Goal: Transaction & Acquisition: Purchase product/service

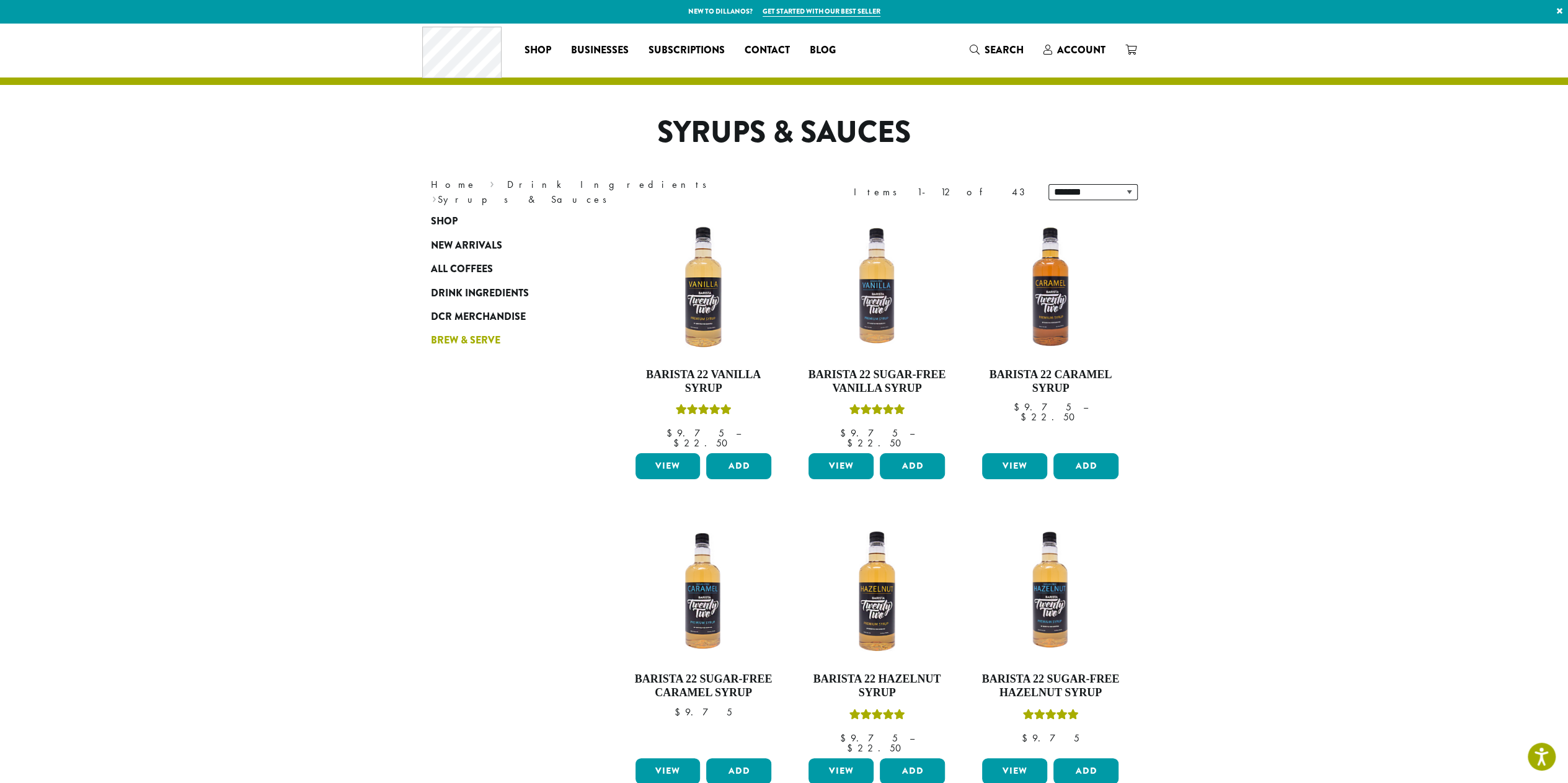
click at [462, 335] on span "Brew & Serve" at bounding box center [466, 340] width 69 height 15
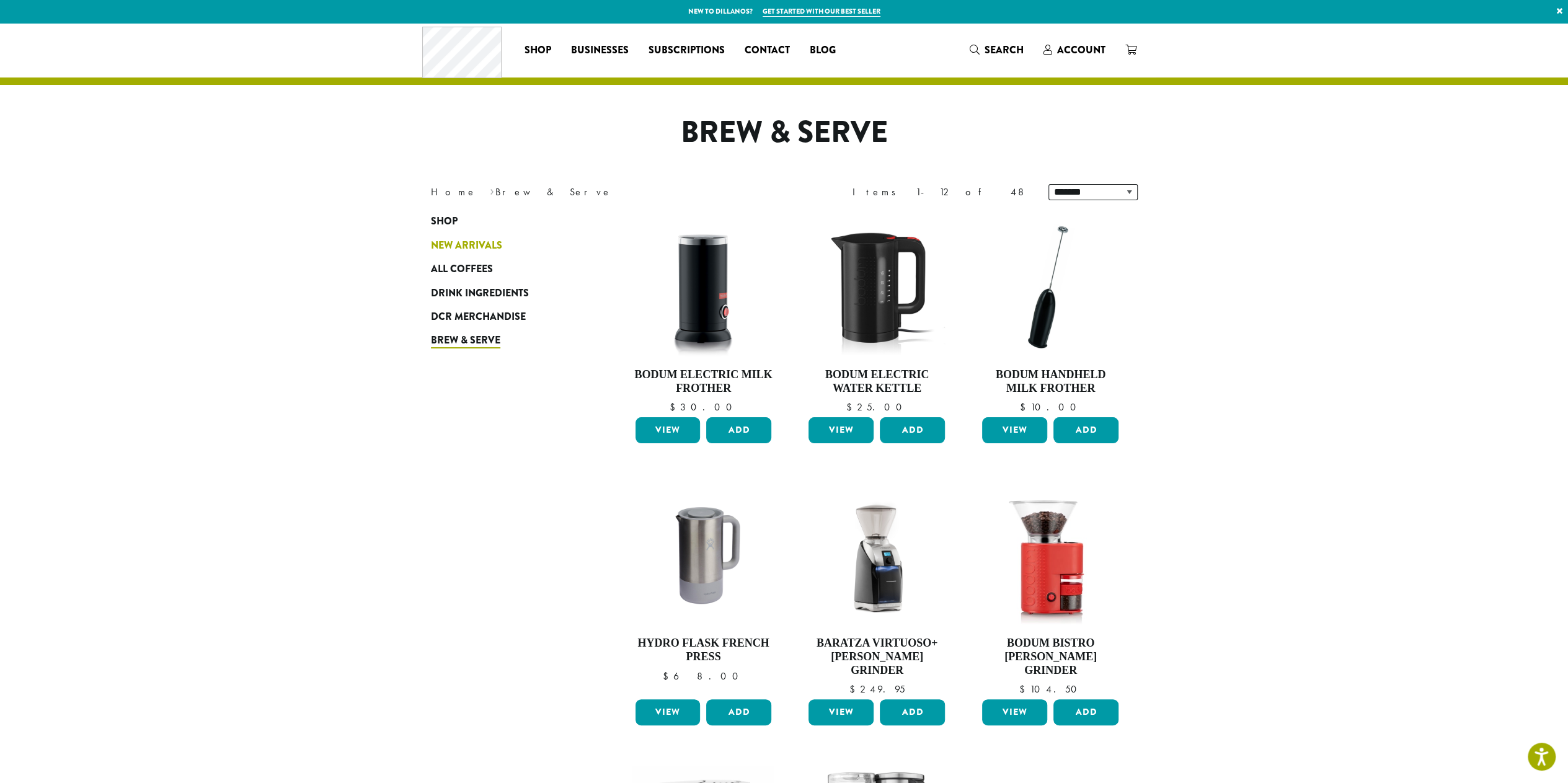
click at [462, 247] on span "New Arrivals" at bounding box center [467, 245] width 71 height 15
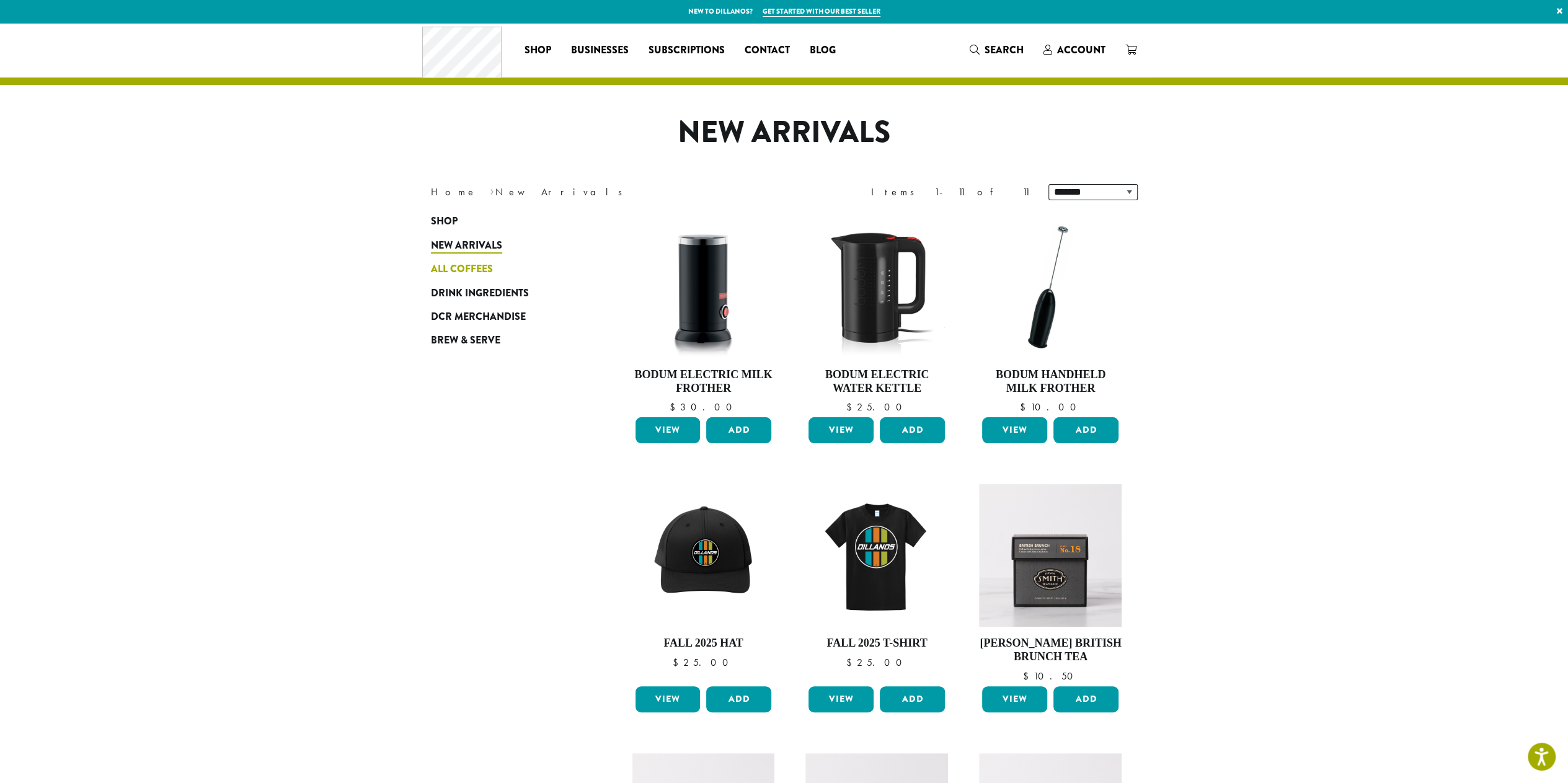
click at [480, 276] on span "All Coffees" at bounding box center [462, 269] width 62 height 15
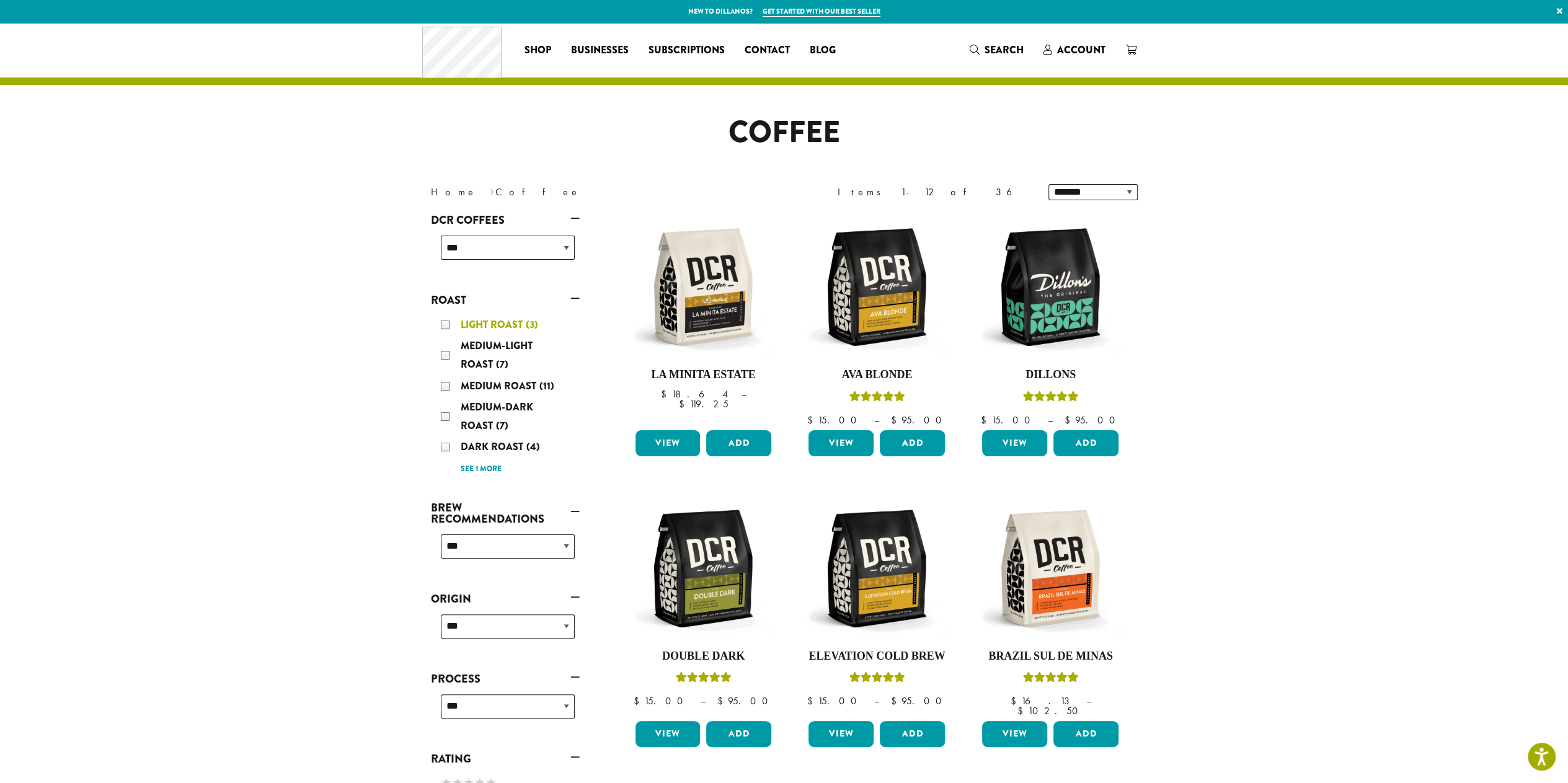
click at [446, 325] on div "Light Roast (3)" at bounding box center [508, 325] width 134 height 18
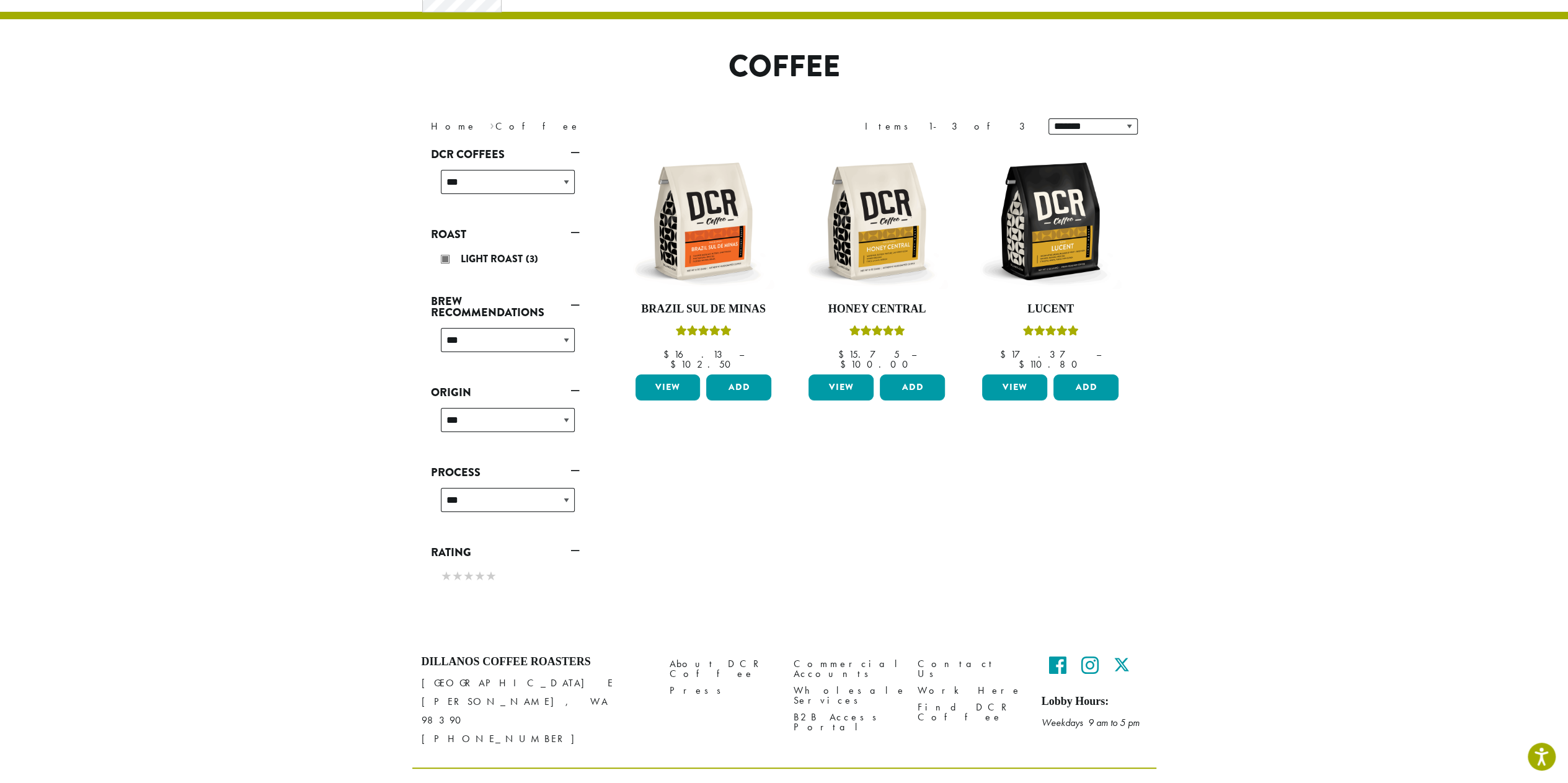
scroll to position [76, 0]
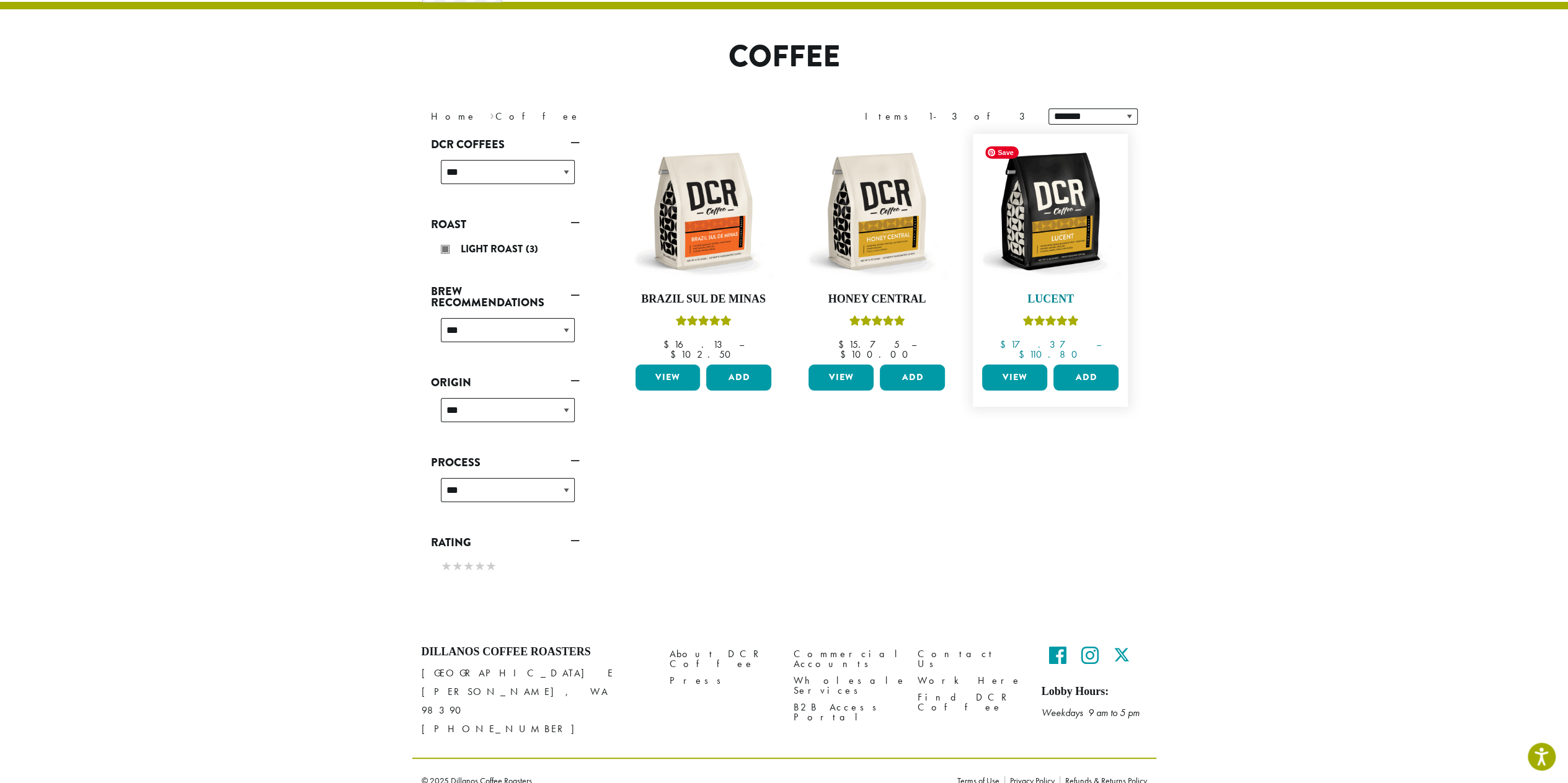
click at [1071, 253] on img at bounding box center [1050, 211] width 142 height 142
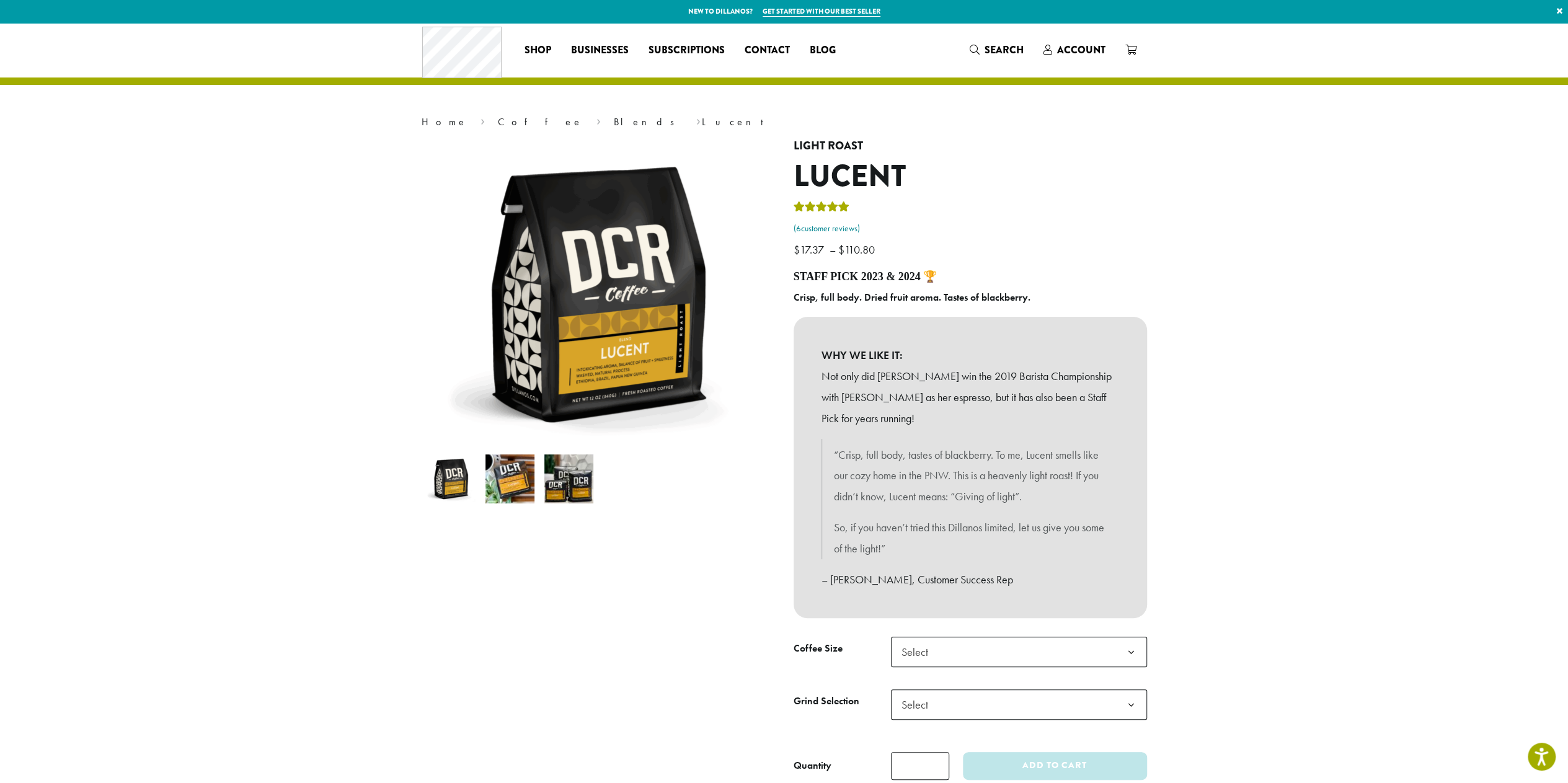
click at [846, 228] on link "( 6 customer reviews)" at bounding box center [971, 229] width 354 height 13
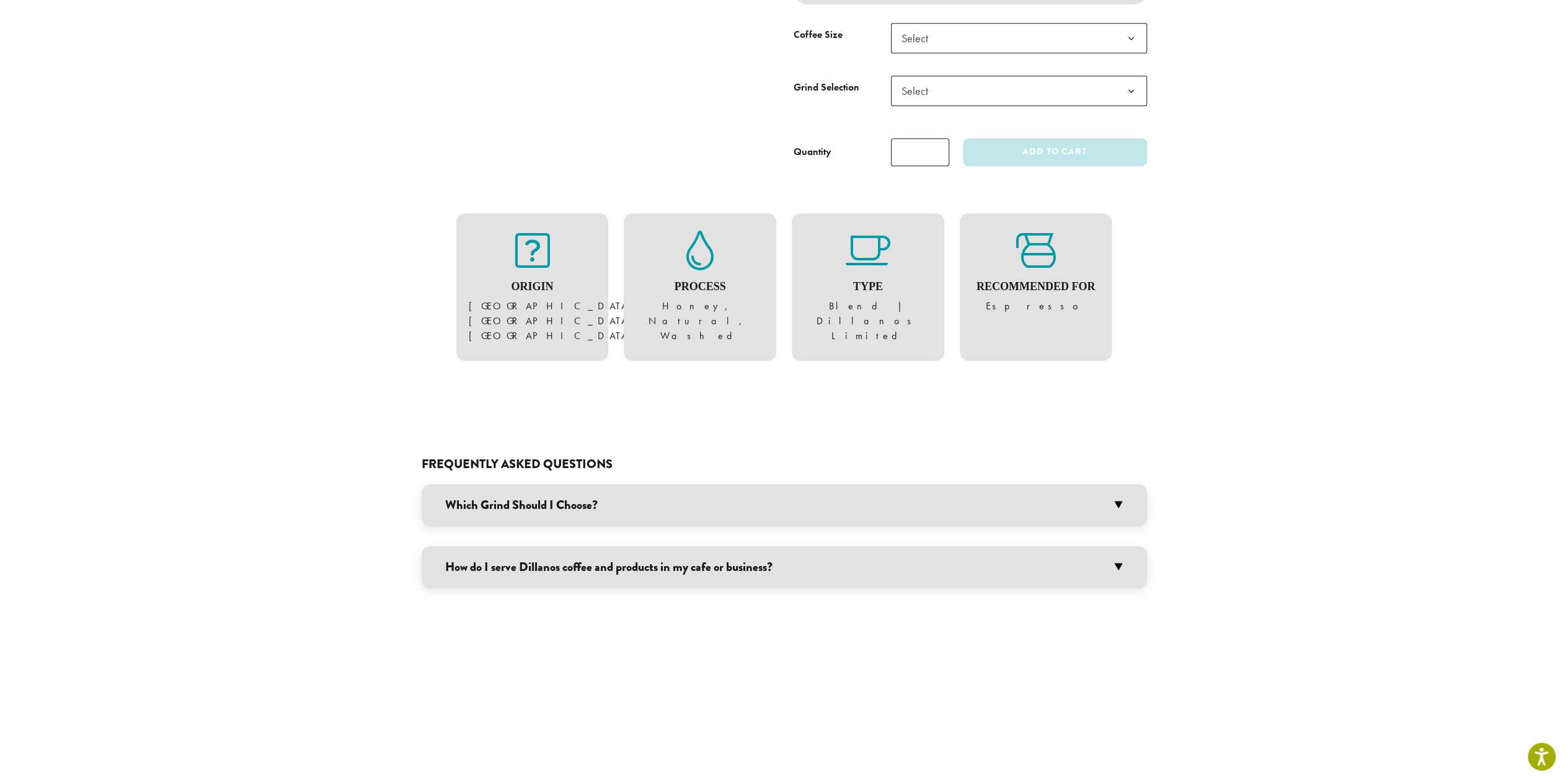
scroll to position [574, 0]
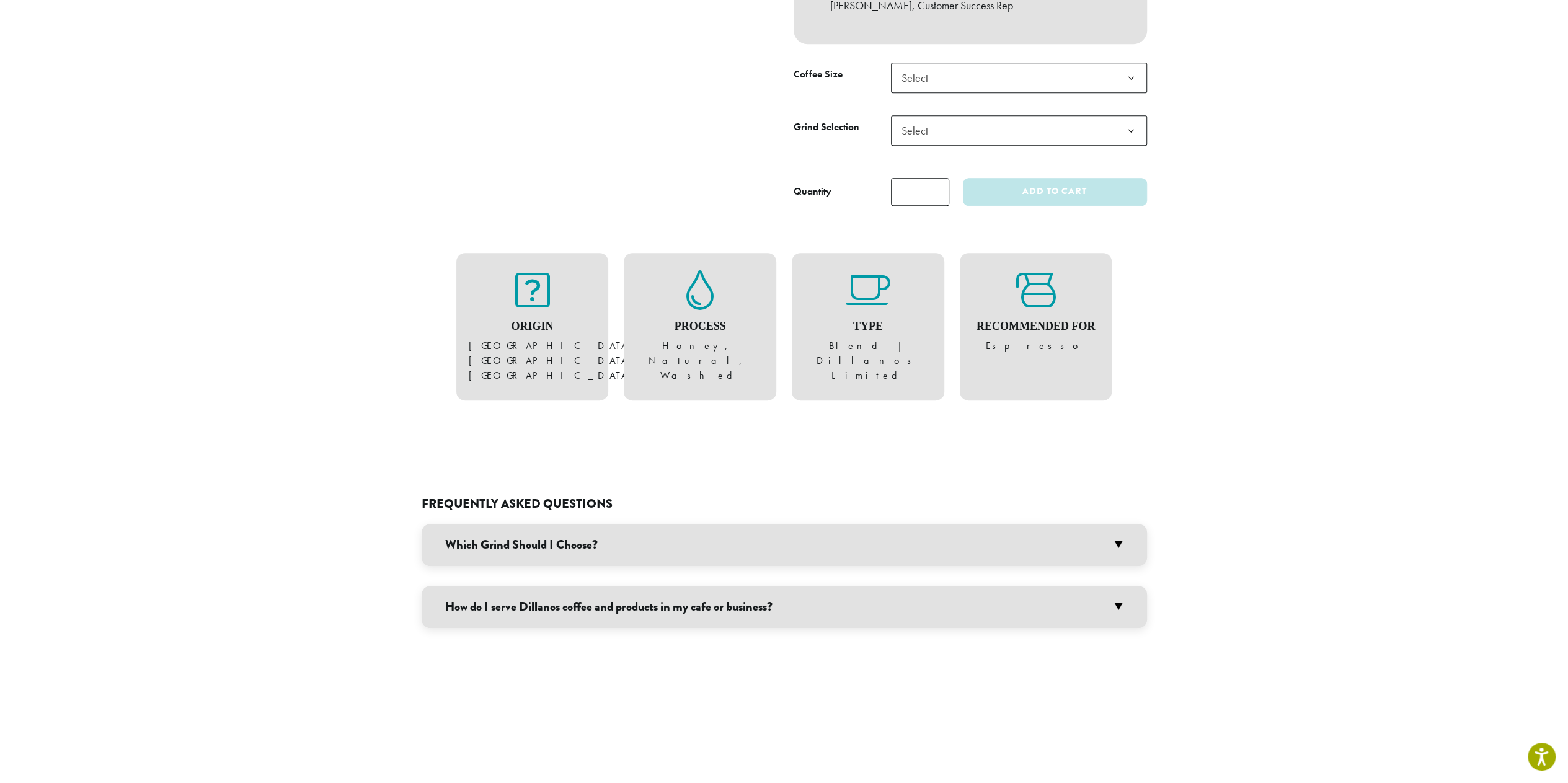
click at [938, 538] on h3 "Which Grind Should I Choose?" at bounding box center [785, 545] width 726 height 42
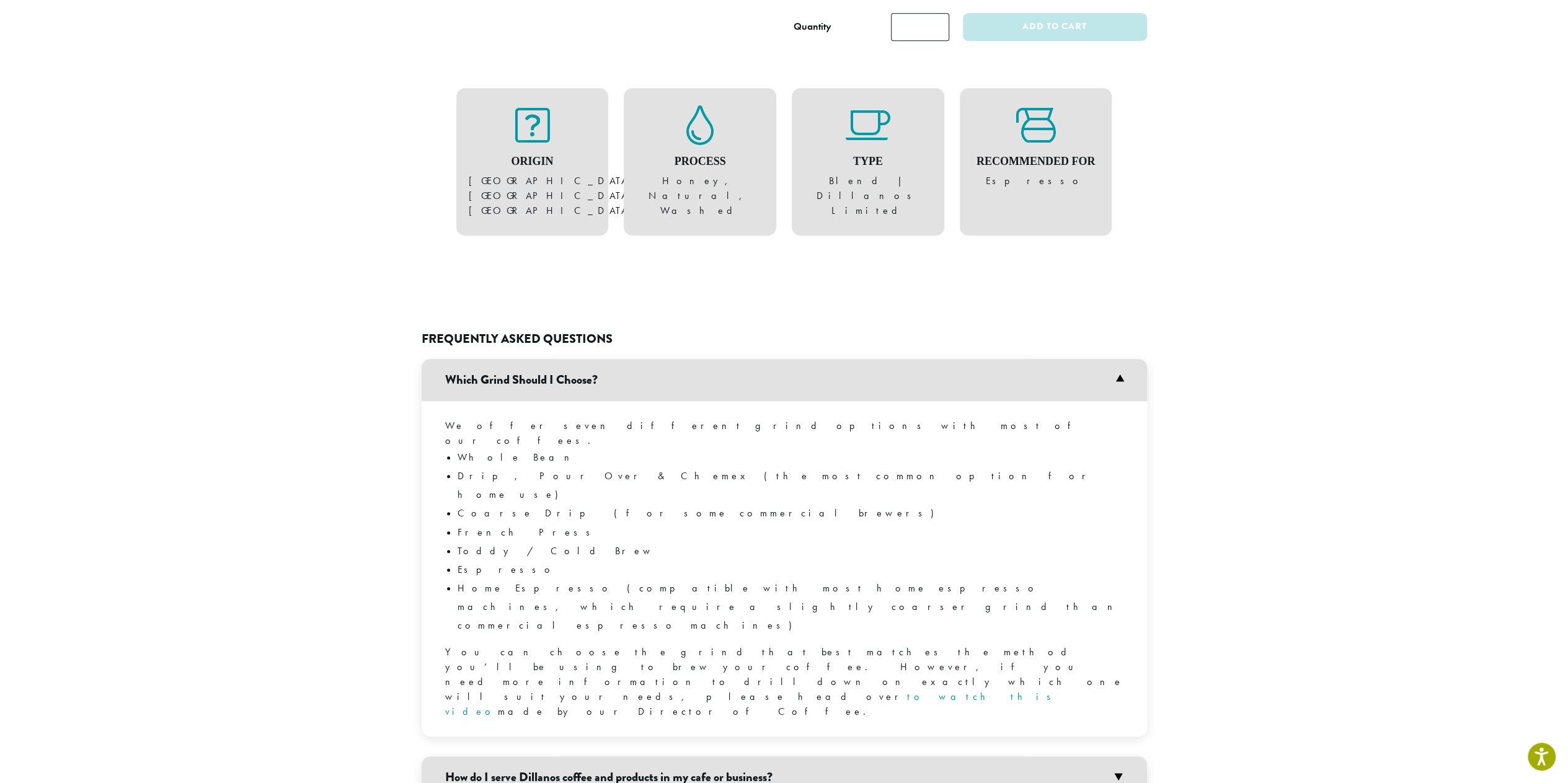
scroll to position [822, 0]
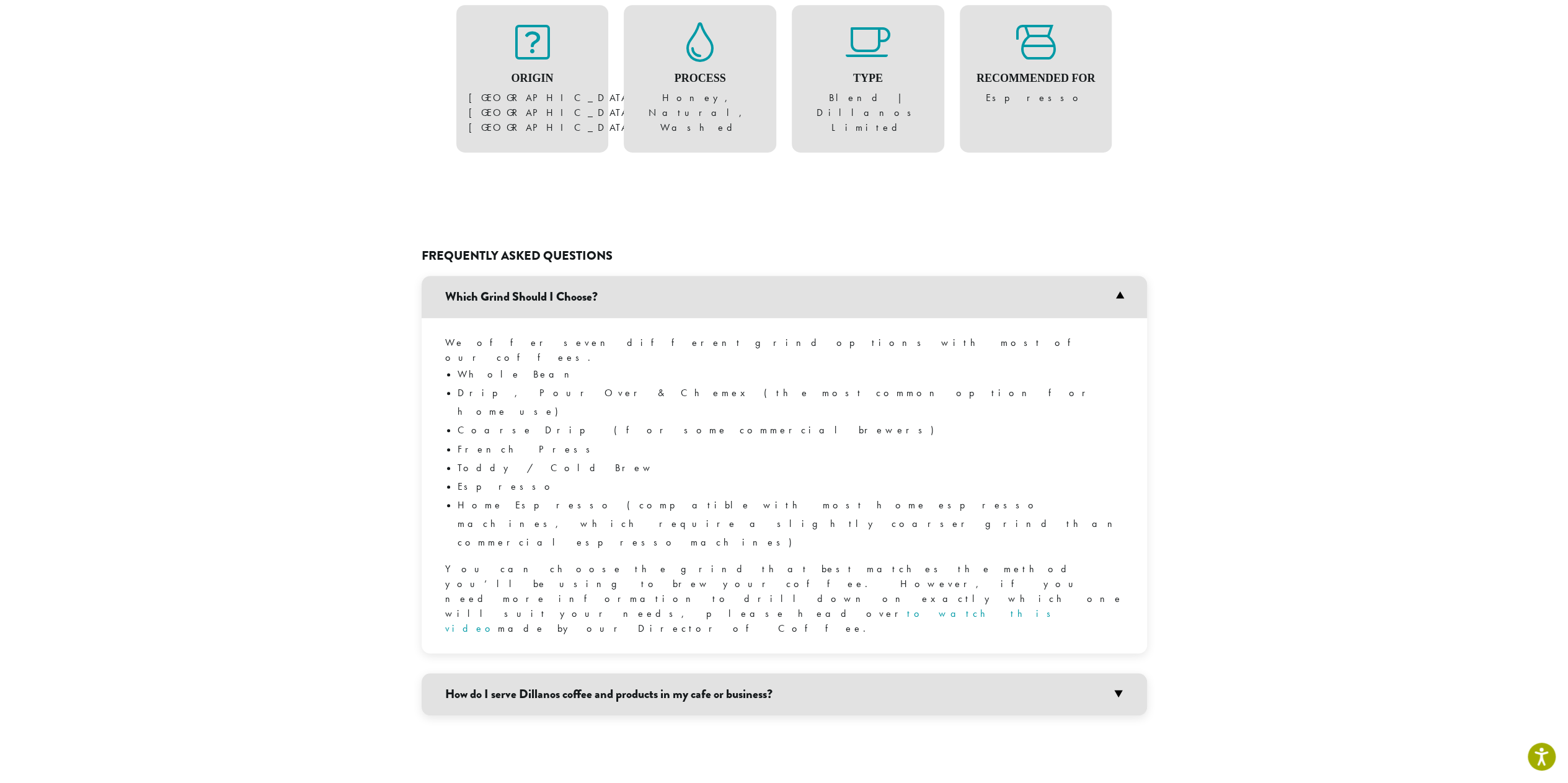
click at [1003, 674] on h3 "How do I serve Dillanos coffee and products in my cafe or business?" at bounding box center [785, 695] width 726 height 42
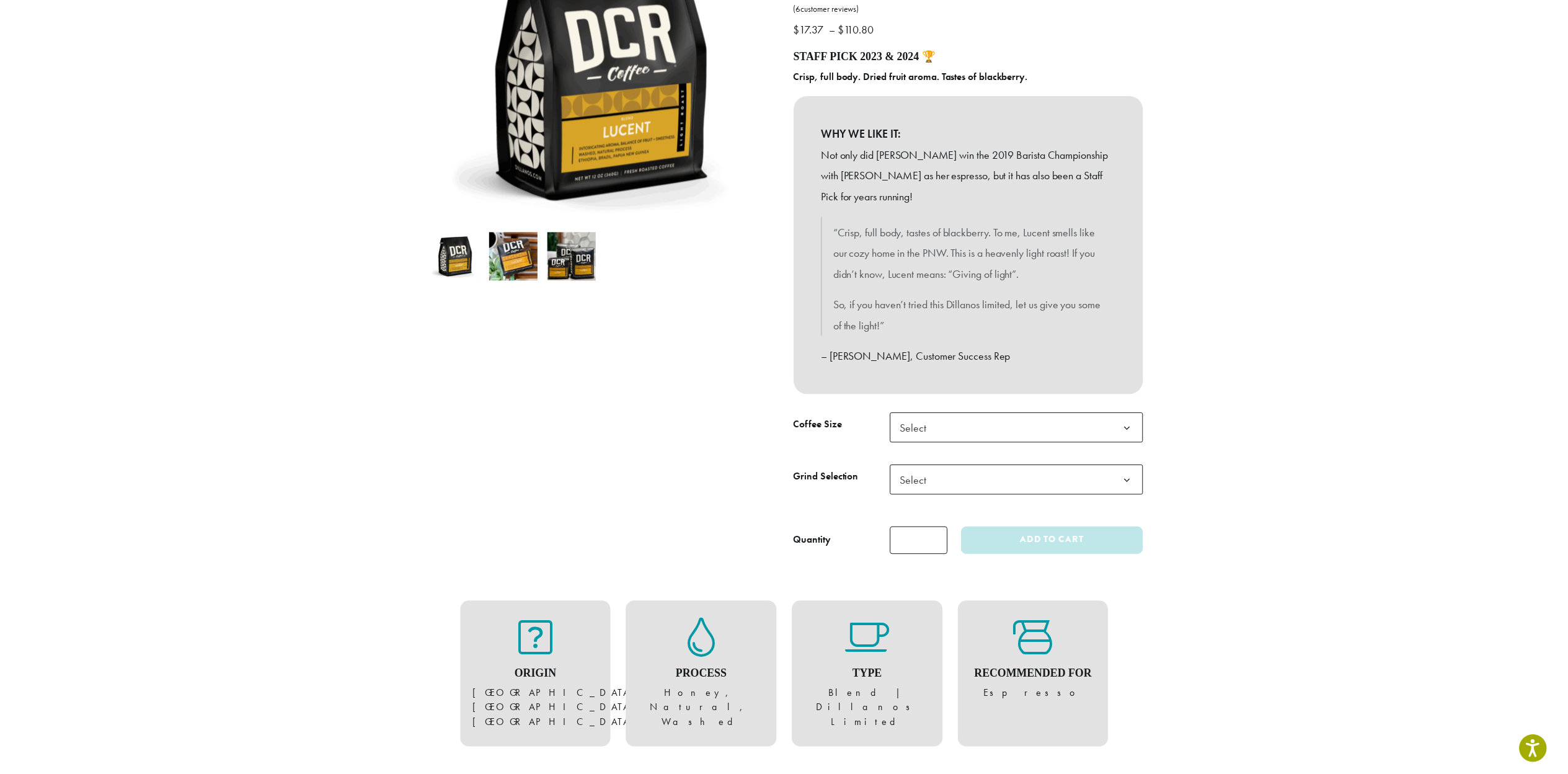
scroll to position [202, 0]
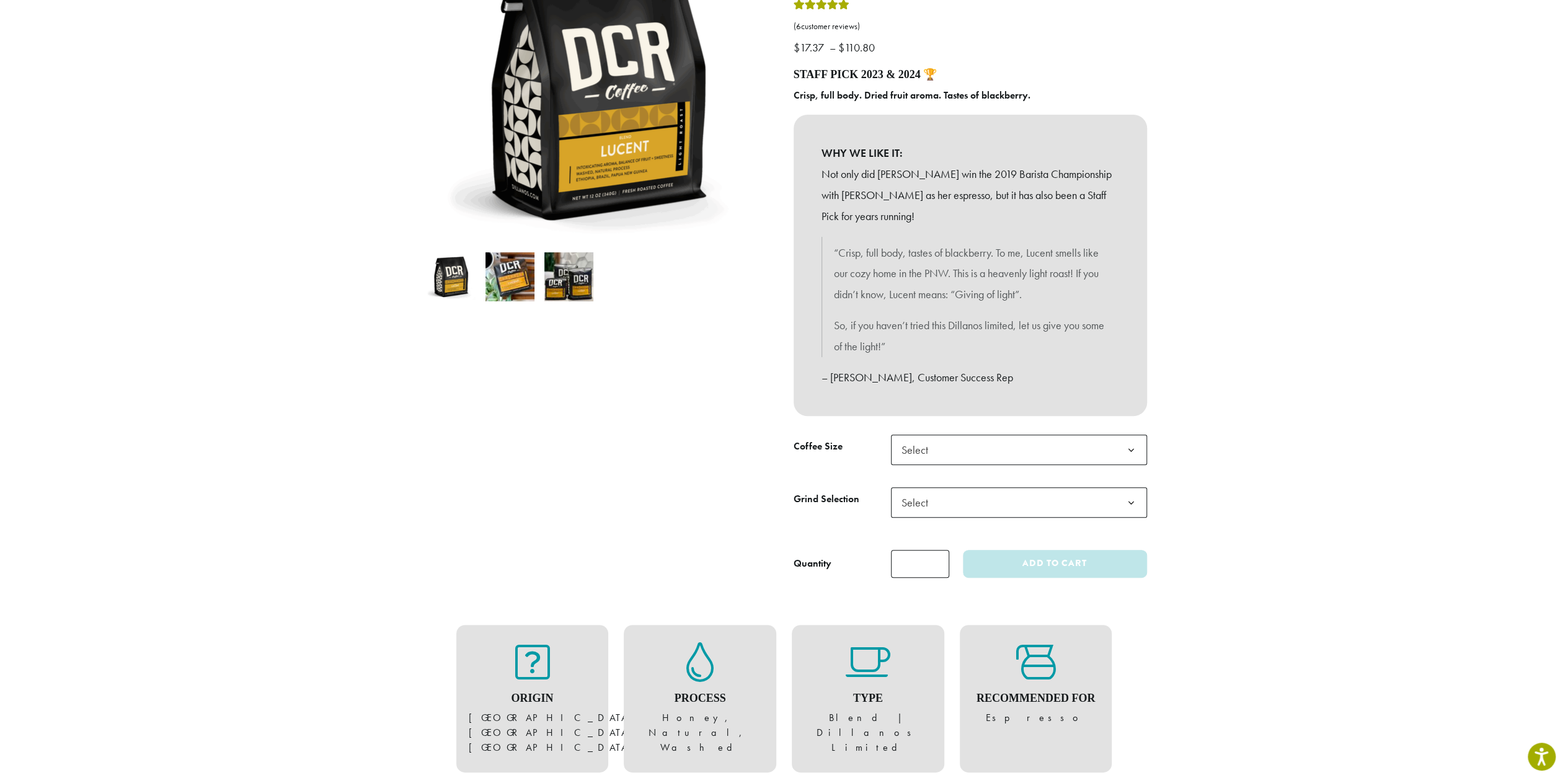
click at [972, 454] on span "Select" at bounding box center [1018, 449] width 256 height 30
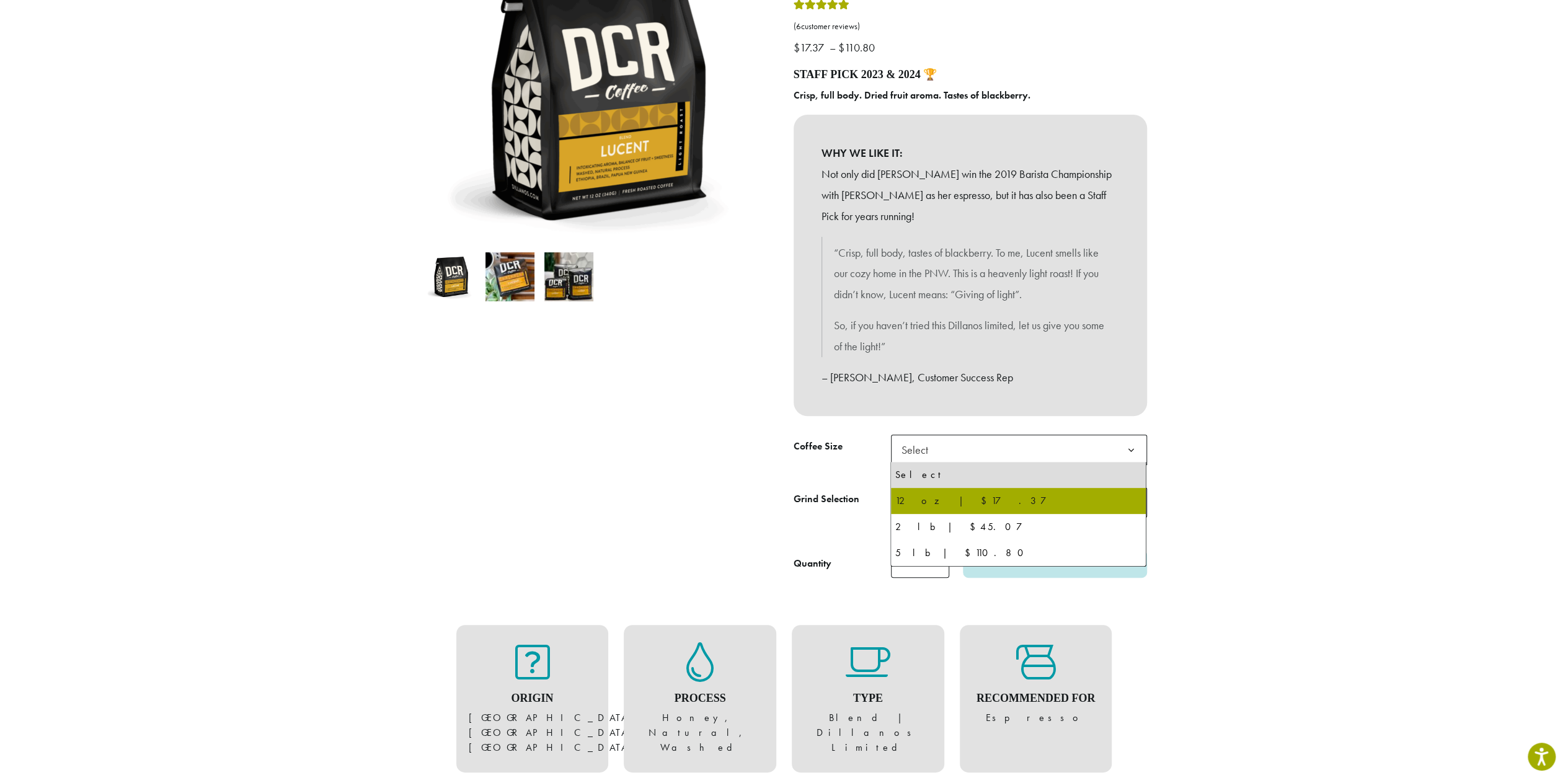
click at [826, 497] on label "Grind Selection" at bounding box center [842, 500] width 98 height 18
click at [891, 488] on select "**********" at bounding box center [891, 487] width 1 height 1
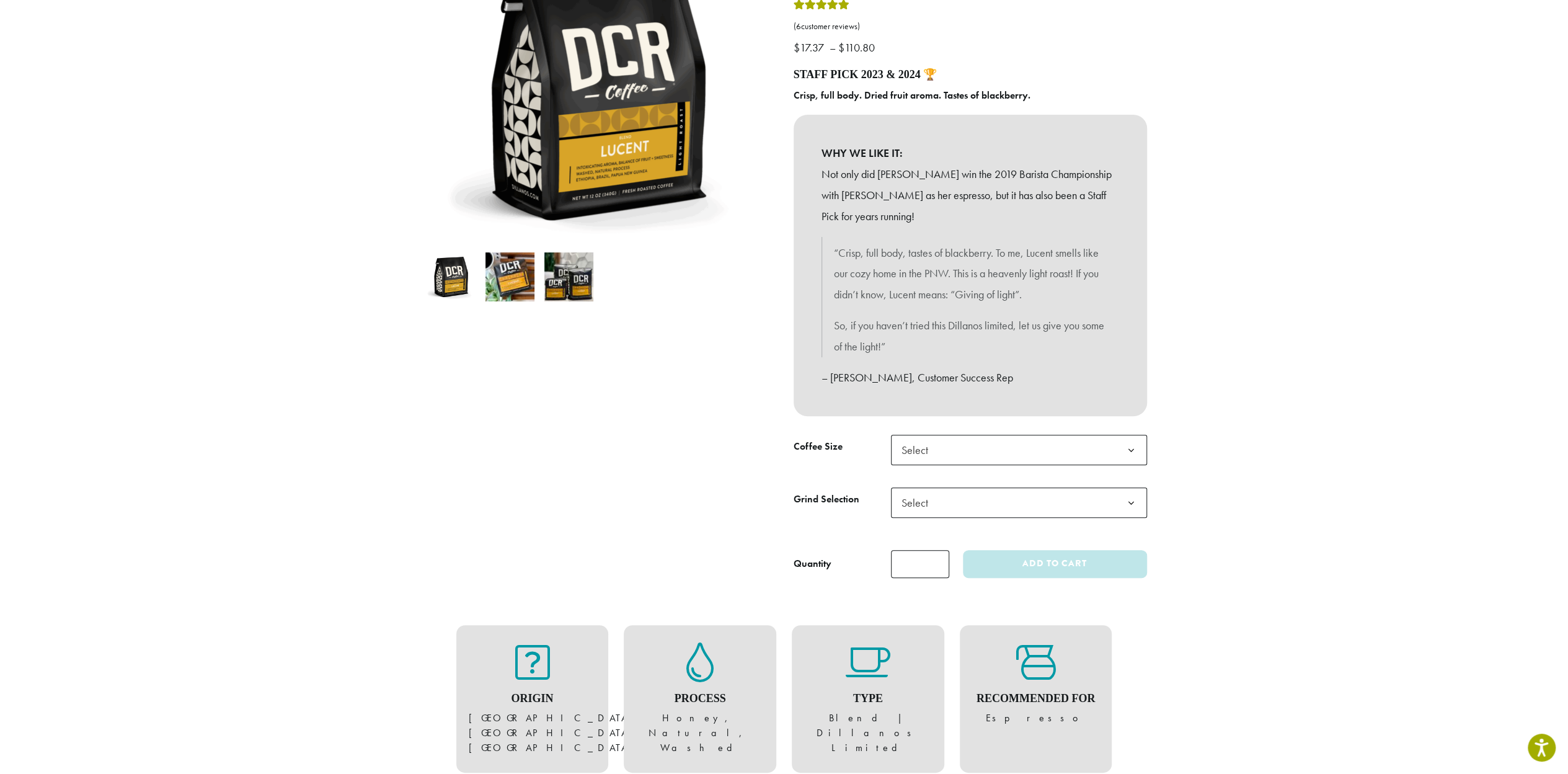
click at [916, 501] on span "Select" at bounding box center [918, 502] width 44 height 25
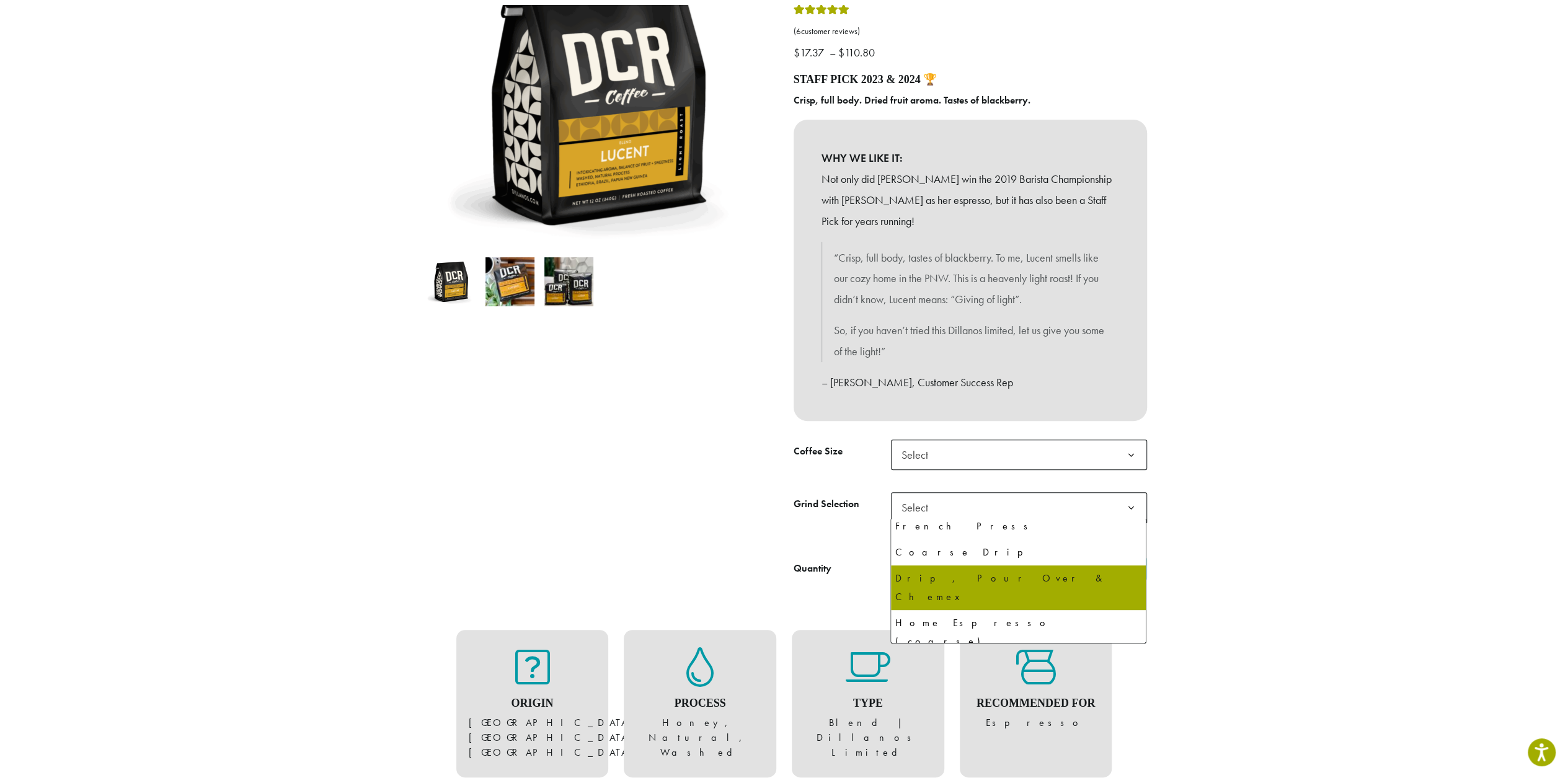
scroll to position [0, 0]
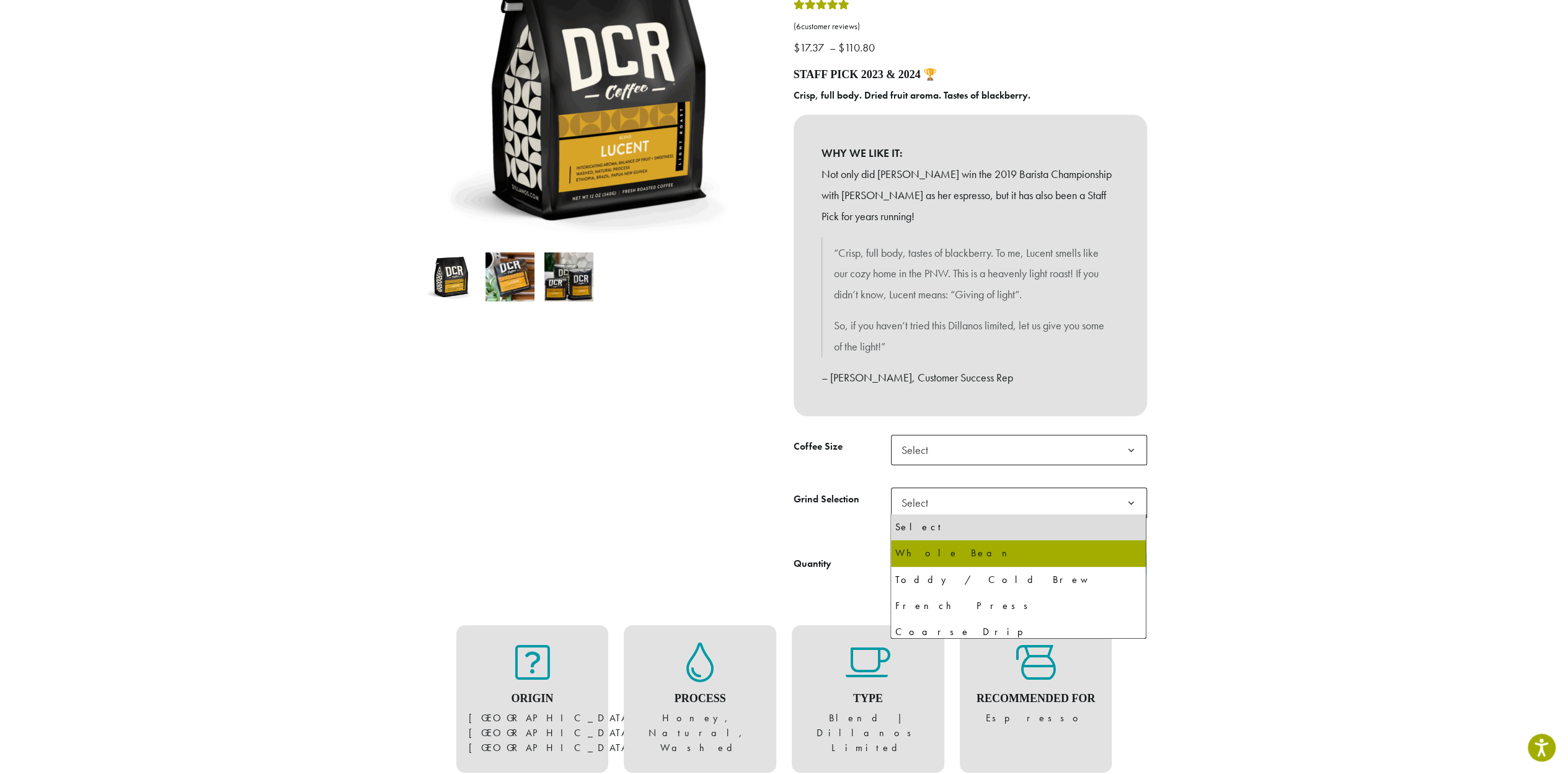
select select "**********"
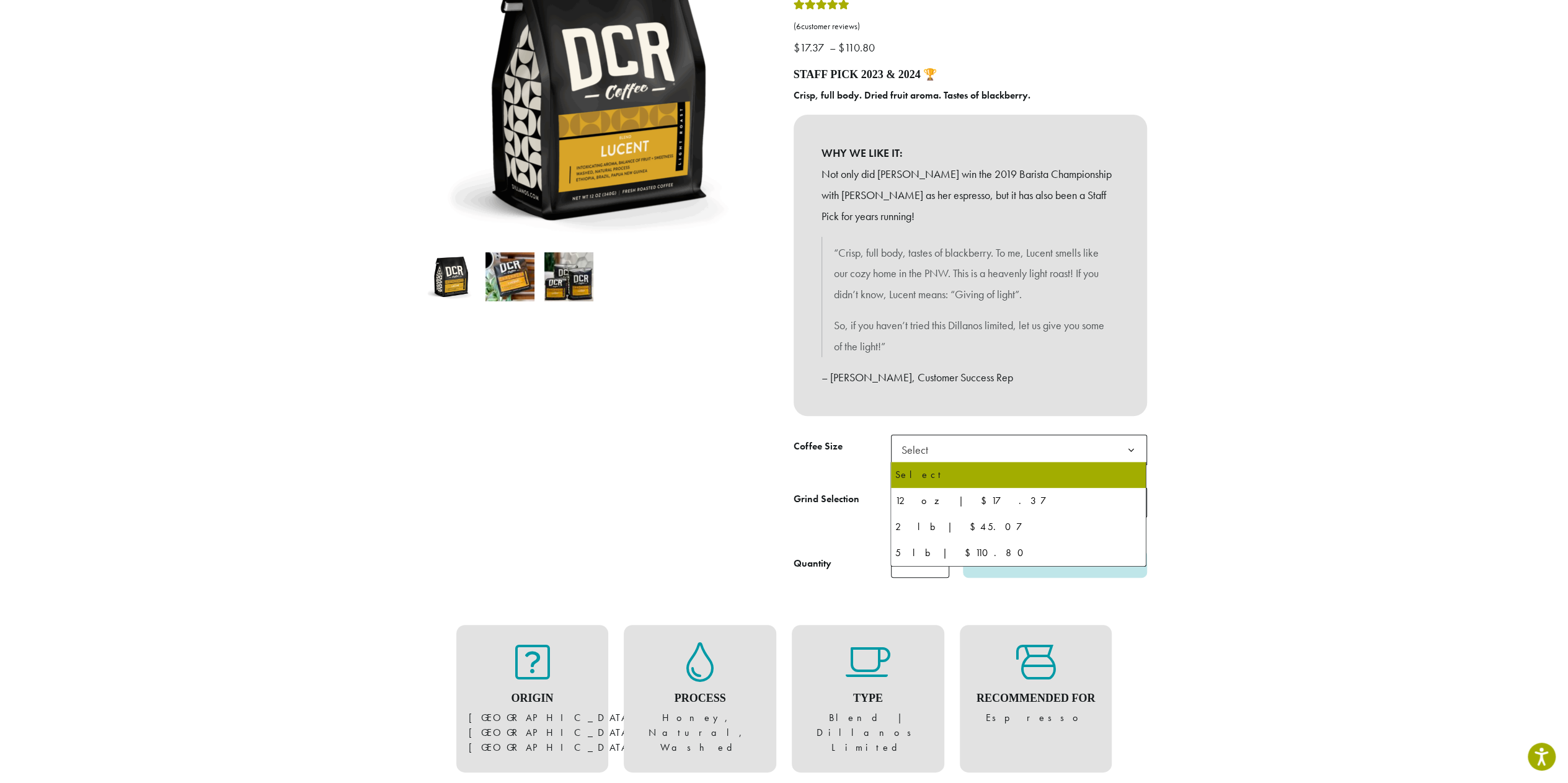
click at [954, 450] on span "Select" at bounding box center [1018, 449] width 256 height 30
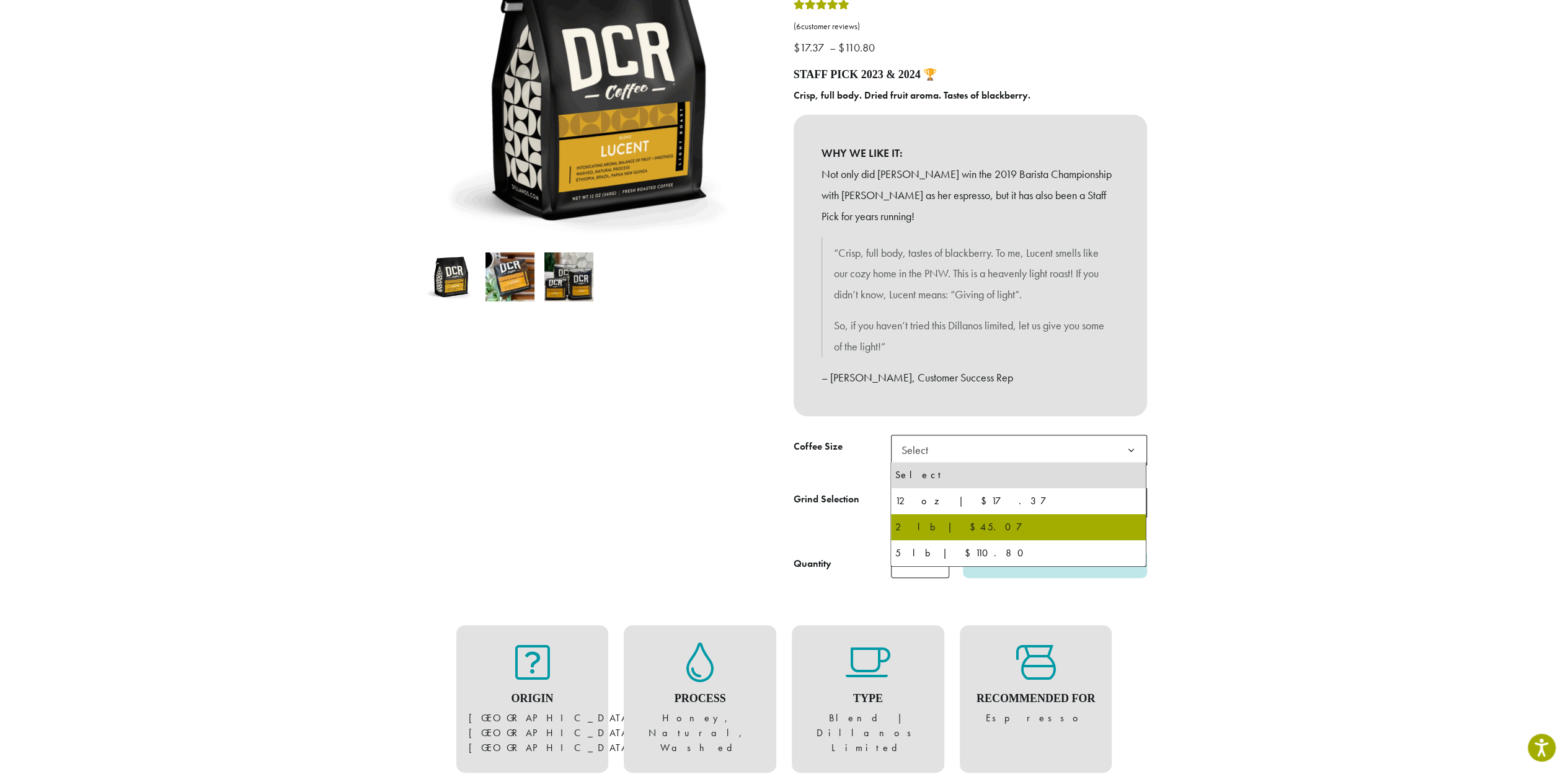
select select "**********"
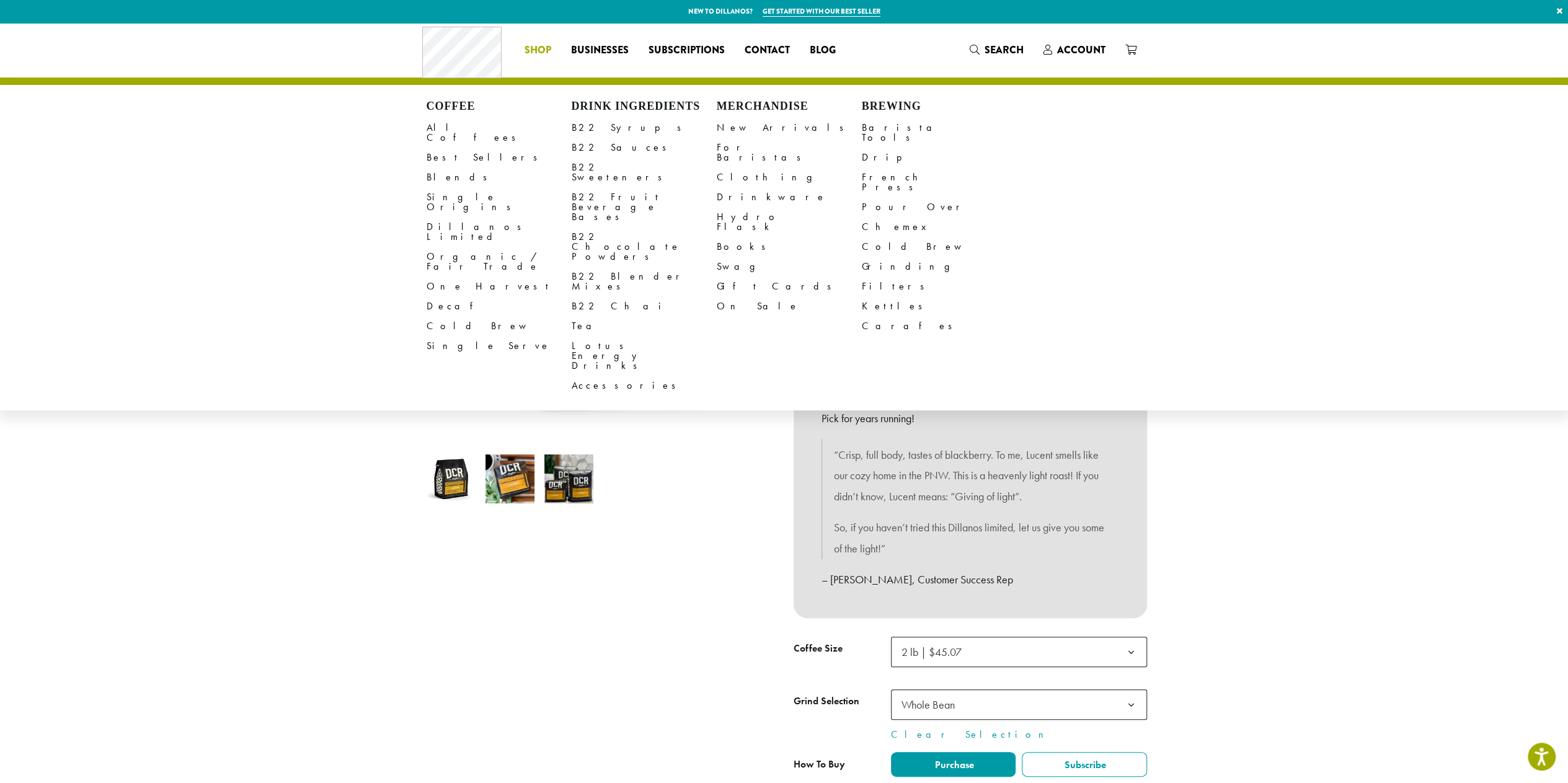
click at [543, 47] on span "Shop" at bounding box center [537, 50] width 26 height 15
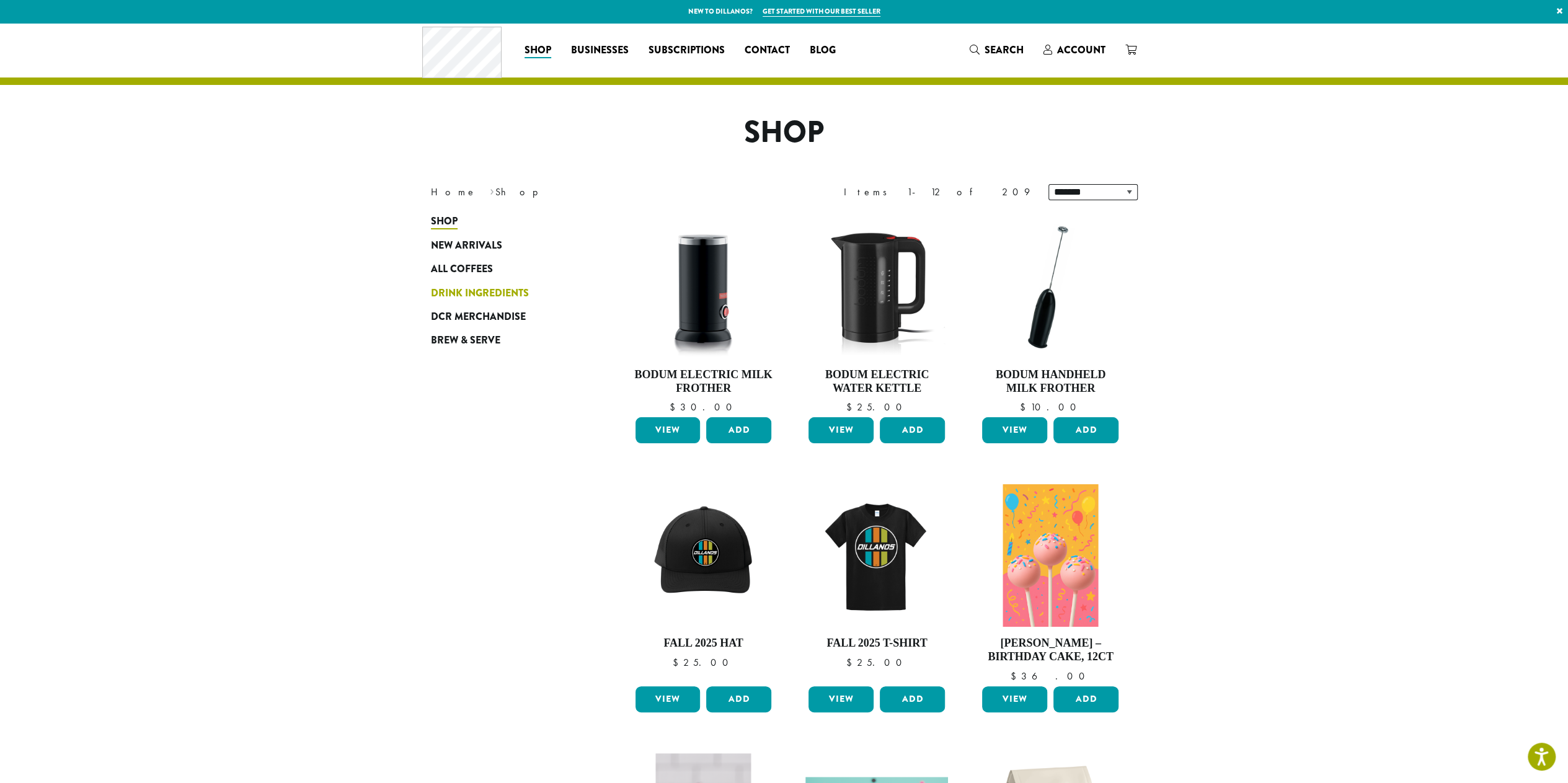
click at [517, 291] on span "Drink Ingredients" at bounding box center [480, 294] width 98 height 15
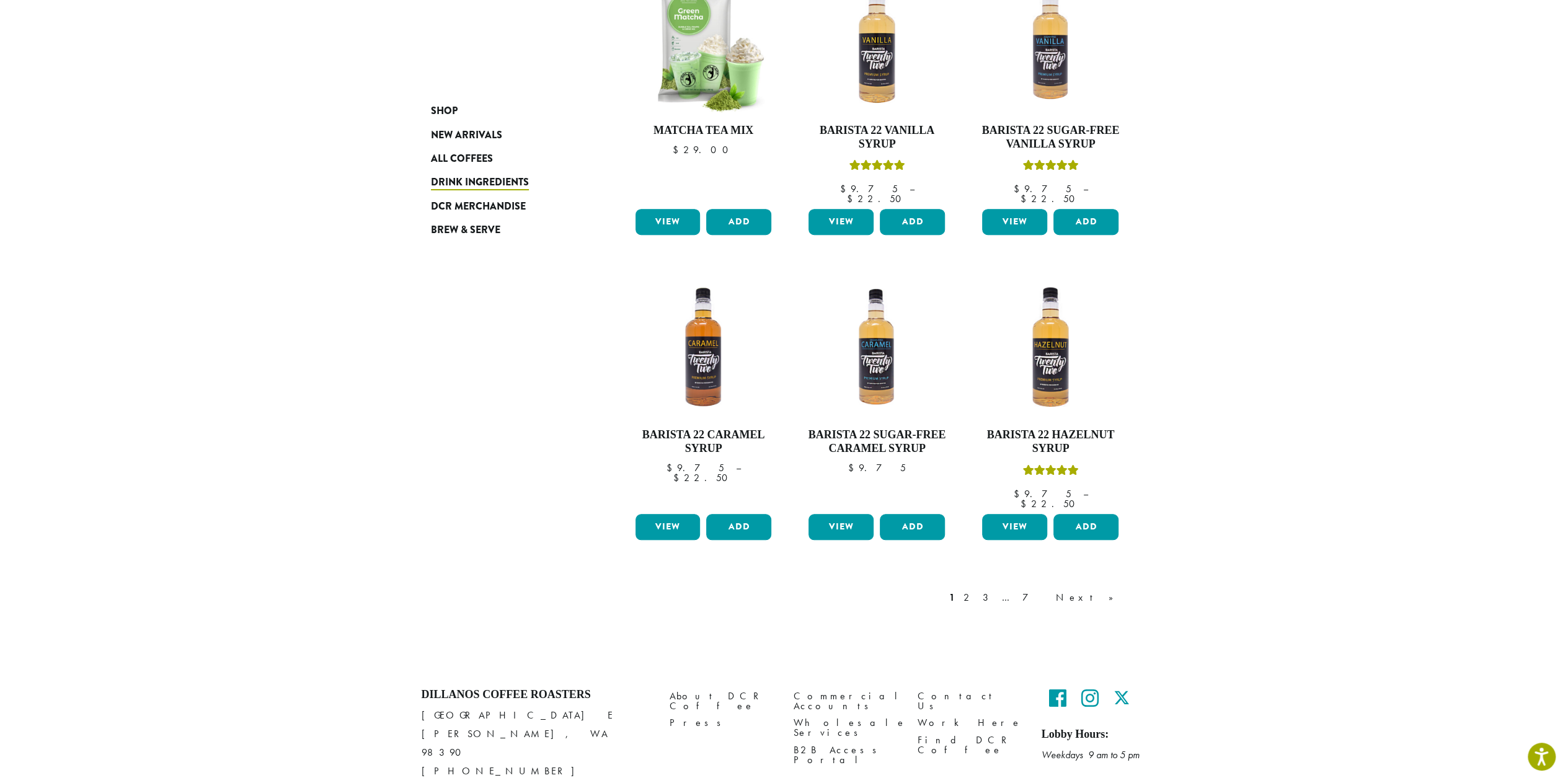
scroll to position [817, 0]
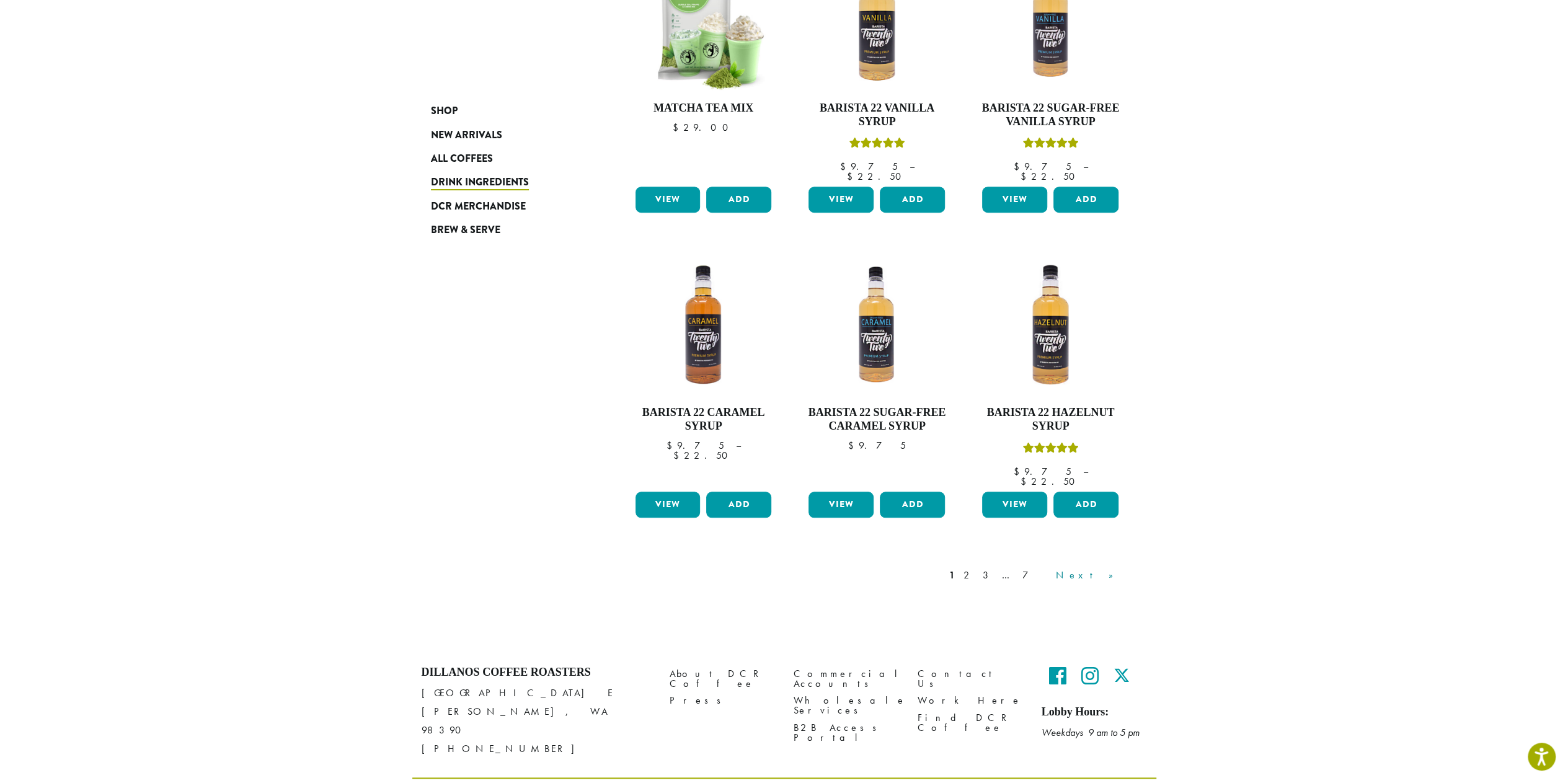
click at [1110, 568] on link "Next »" at bounding box center [1089, 575] width 71 height 15
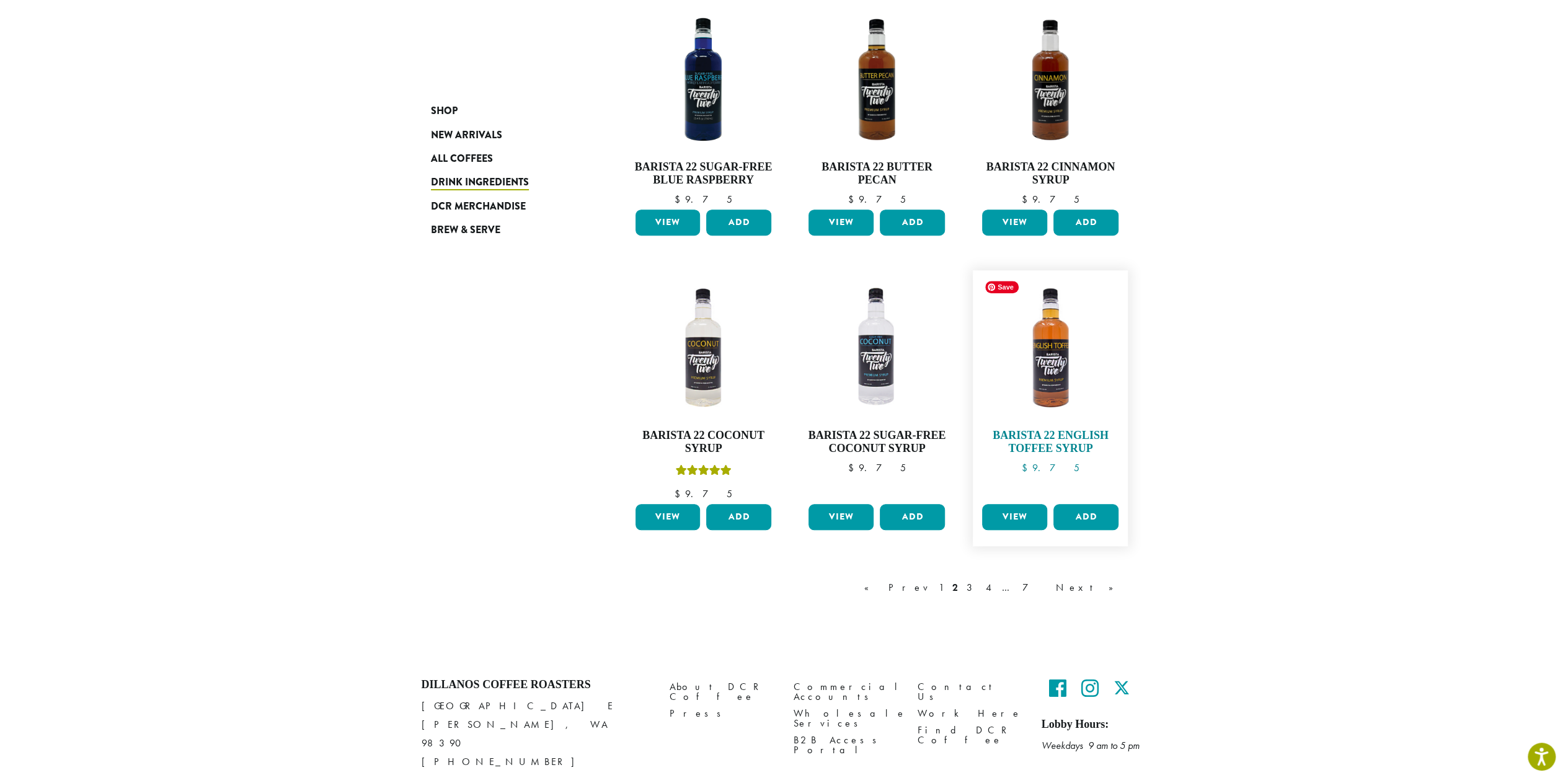
scroll to position [829, 0]
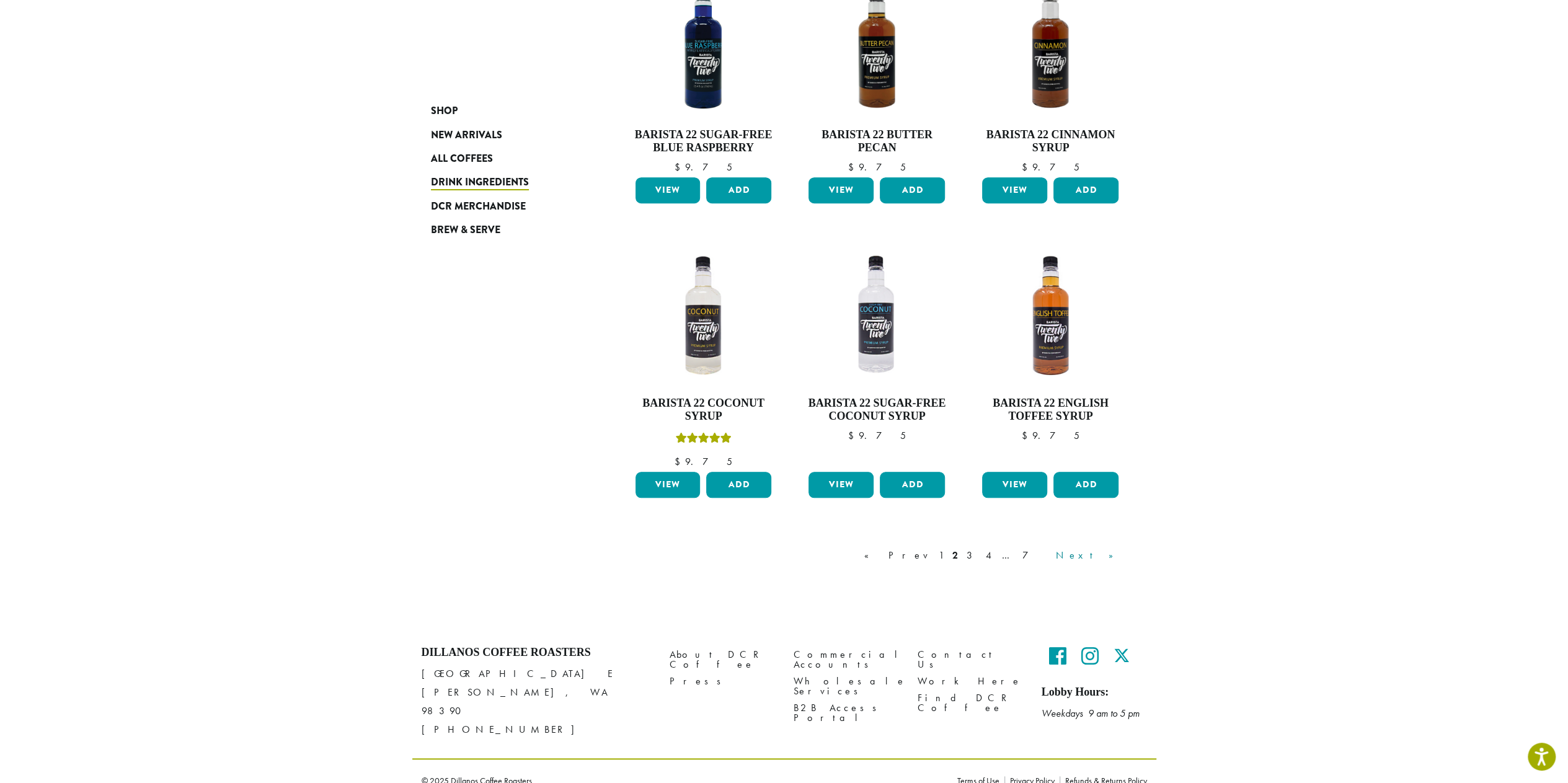
click at [1111, 551] on link "Next »" at bounding box center [1089, 555] width 71 height 15
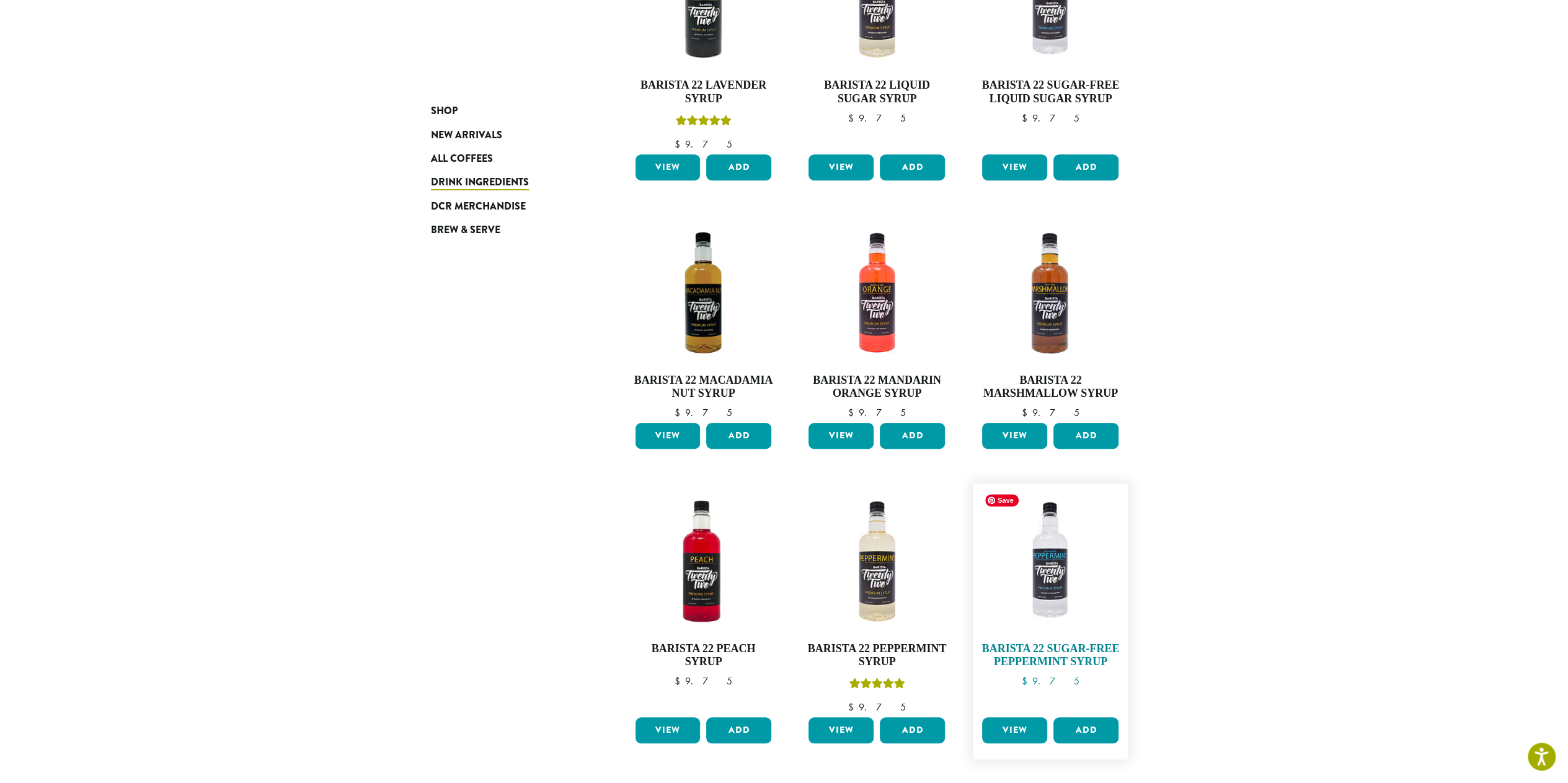
scroll to position [803, 0]
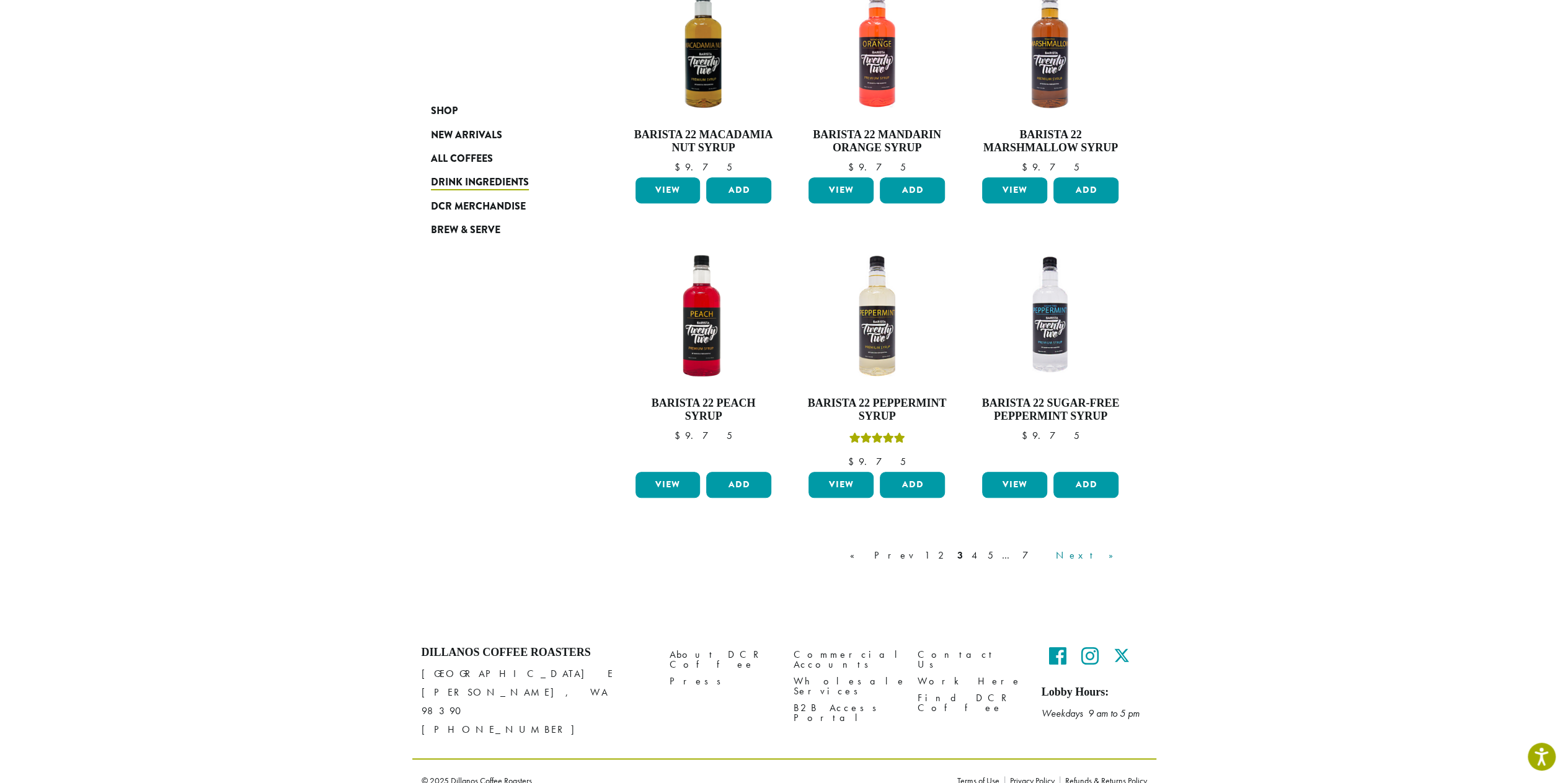
click at [1110, 560] on link "Next »" at bounding box center [1089, 555] width 71 height 15
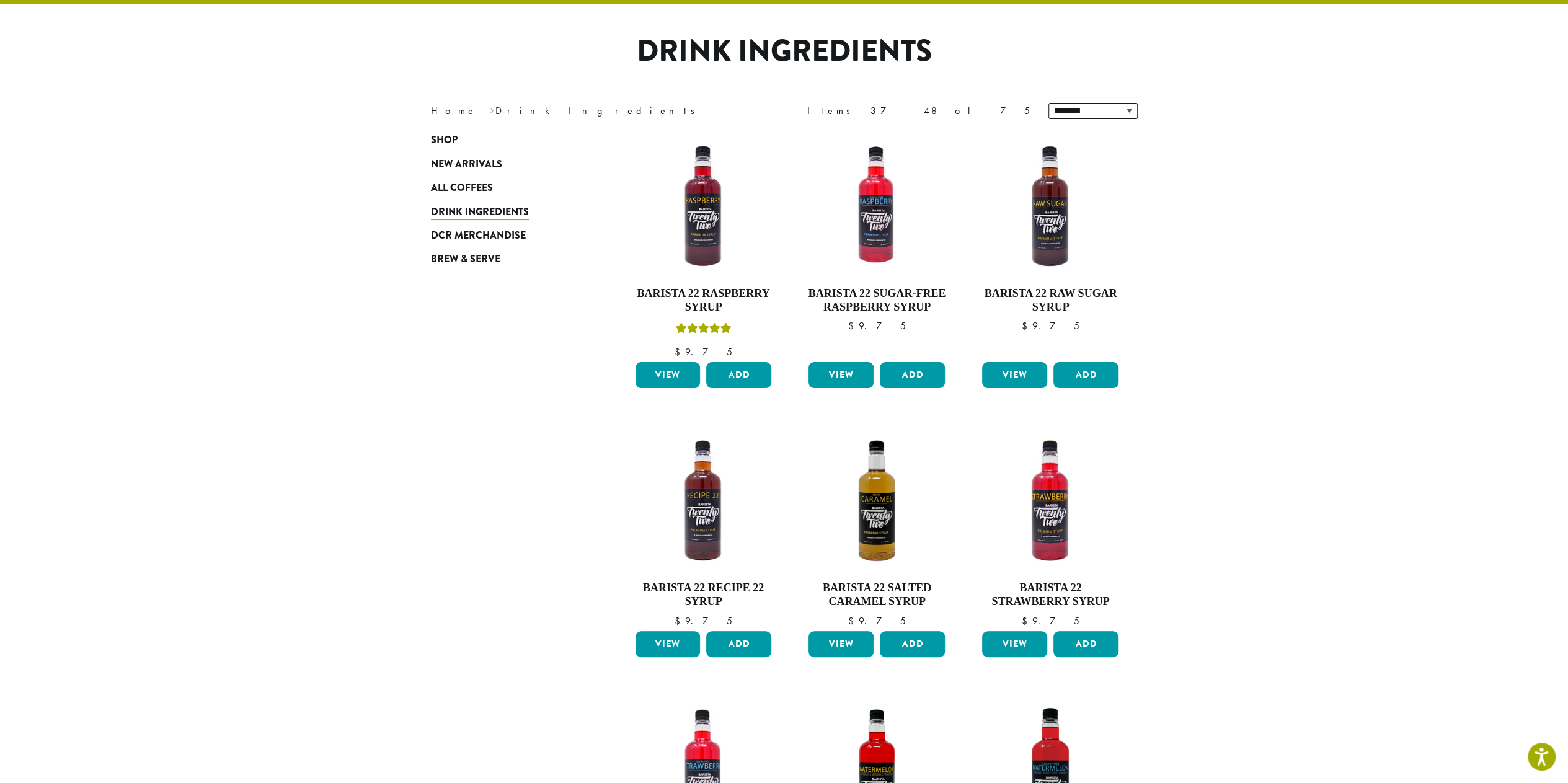
scroll to position [76, 0]
